Goal: Transaction & Acquisition: Purchase product/service

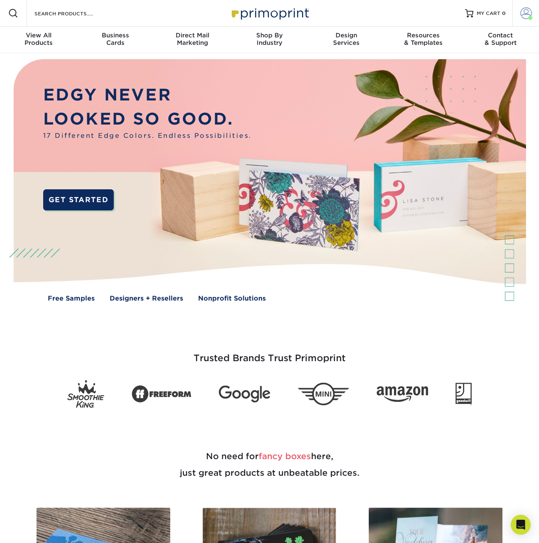
click at [522, 13] on span at bounding box center [526, 13] width 12 height 12
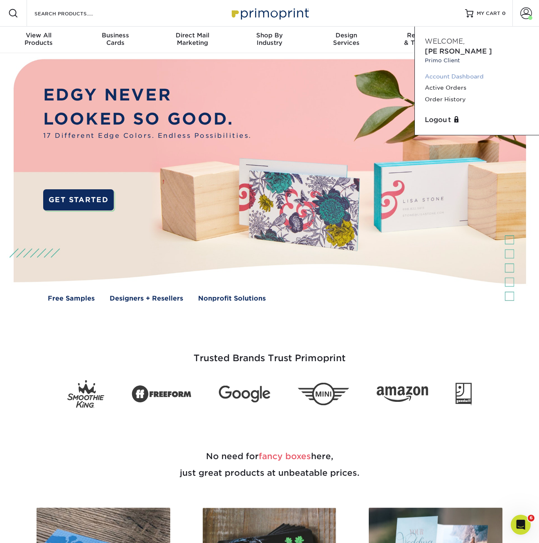
click at [447, 71] on link "Account Dashboard" at bounding box center [477, 76] width 104 height 11
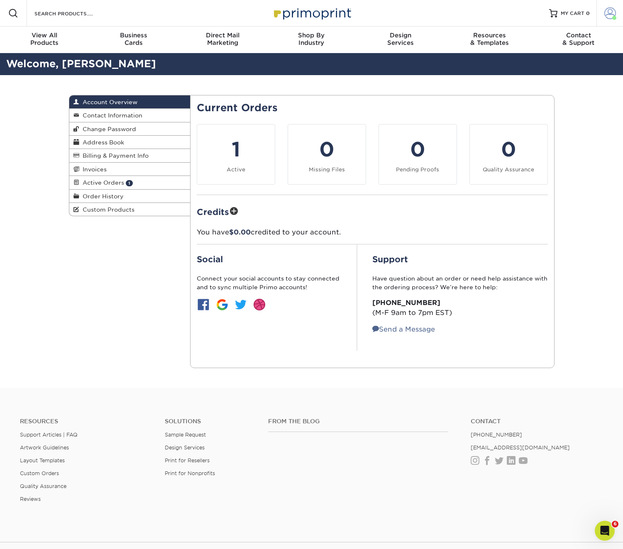
click at [538, 10] on span at bounding box center [610, 13] width 12 height 12
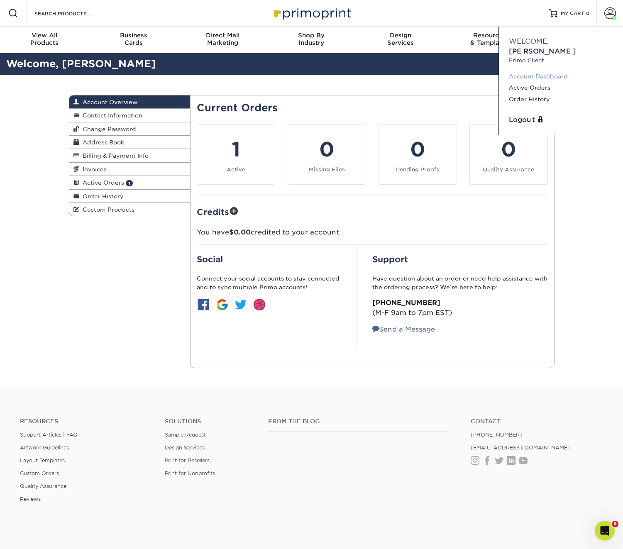
click at [538, 71] on link "Account Dashboard" at bounding box center [561, 76] width 104 height 11
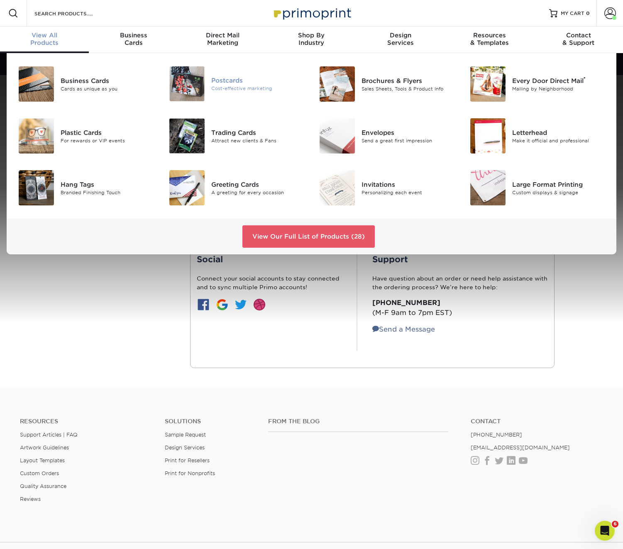
click at [181, 74] on img at bounding box center [186, 83] width 35 height 35
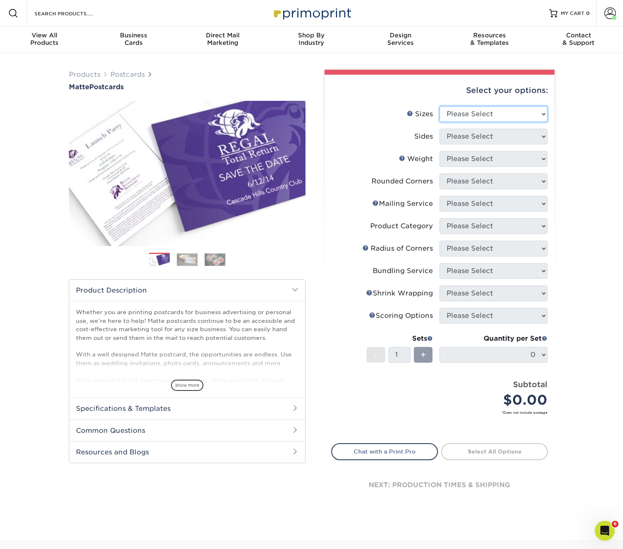
select select "5.50x8.50"
select select "13abbda7-1d64-4f25-8bb2-c179b224825d"
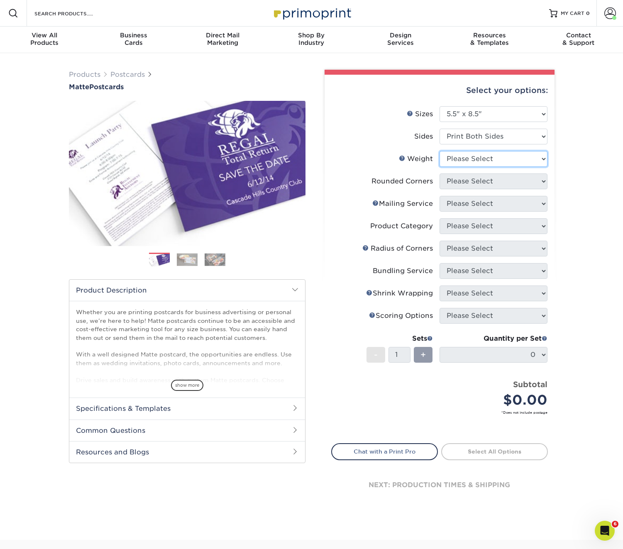
select select "14PT"
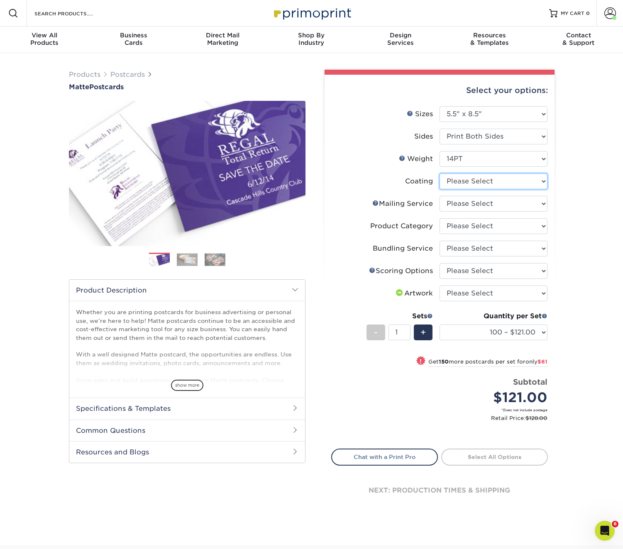
select select "121bb7b5-3b4d-429f-bd8d-bbf80e953313"
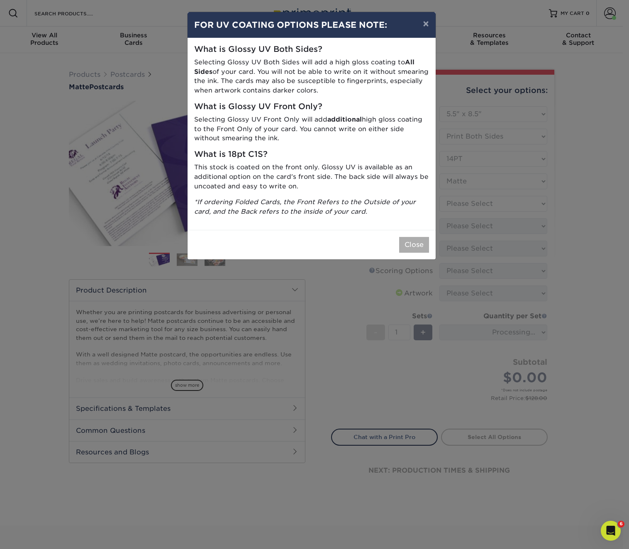
click at [420, 241] on button "Close" at bounding box center [414, 245] width 30 height 16
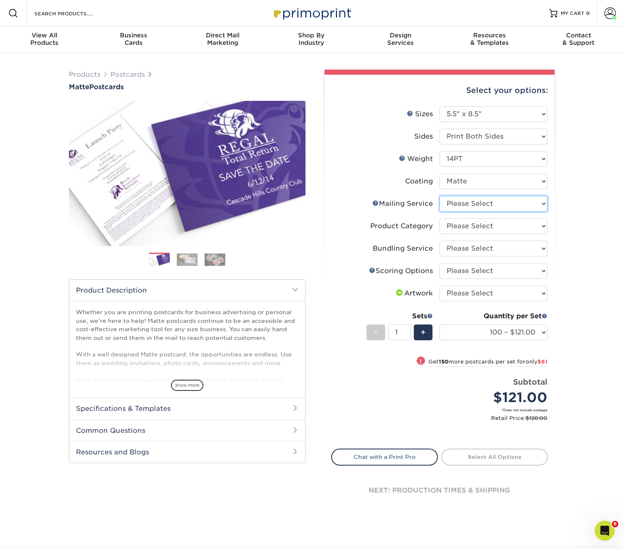
select select "3e5e9bdd-d78a-4c28-a41d-fe1407925ca6"
select select "9b7272e0-d6c8-4c3c-8e97-d3a1bcdab858"
select select "58689abb-25c0-461c-a4c3-a80b627d6649"
select select "16ebe401-5398-422d-8cb0-f3adbb82deb5"
select select "upload"
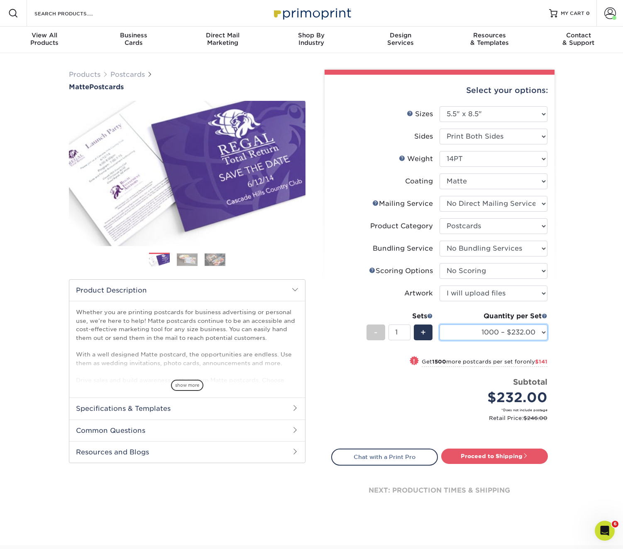
select select "2500 – $373.00"
